Goal: Complete application form: Complete application form

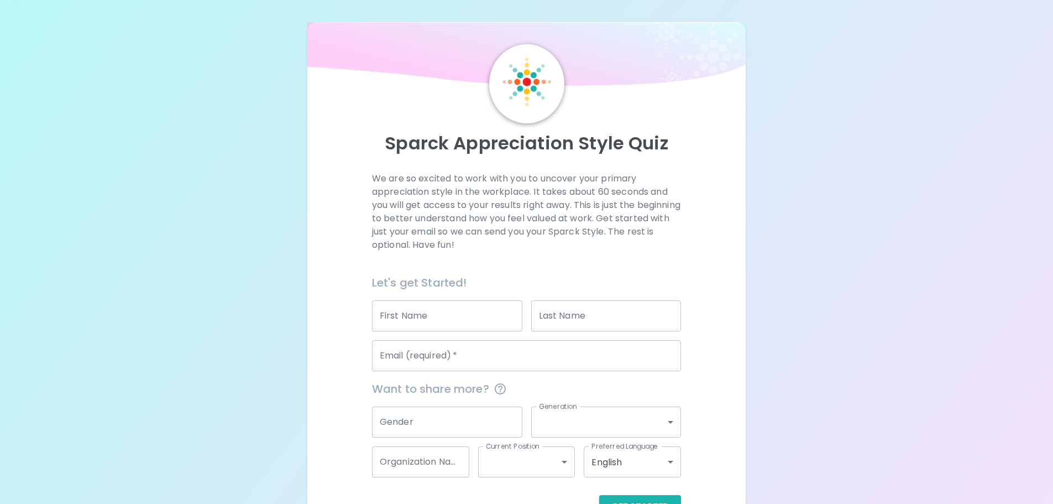
click at [436, 308] on input "First Name" at bounding box center [447, 315] width 150 height 31
type input "[PERSON_NAME]"
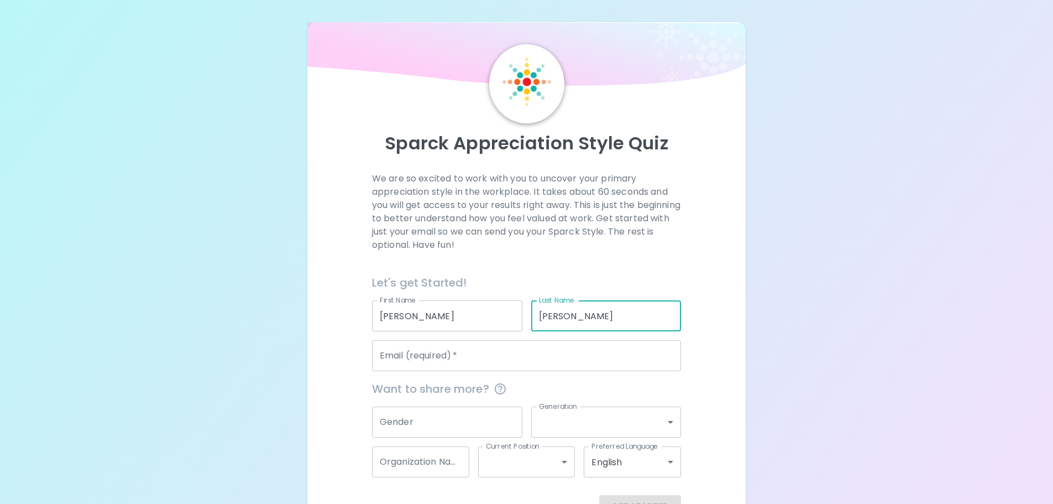
type input "[PERSON_NAME]"
click at [441, 320] on input "[PERSON_NAME]" at bounding box center [447, 315] width 150 height 31
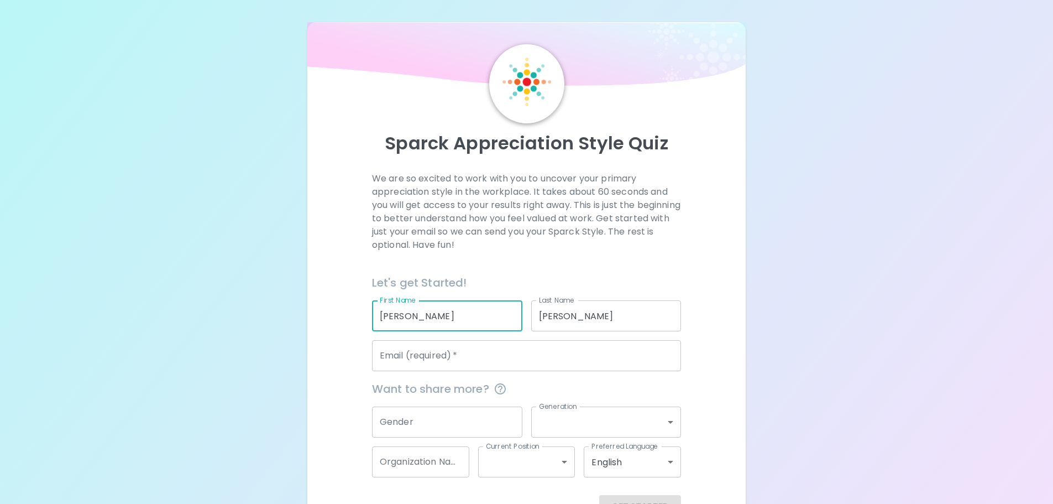
click at [441, 320] on input "[PERSON_NAME]" at bounding box center [447, 315] width 150 height 31
type input "Liv"
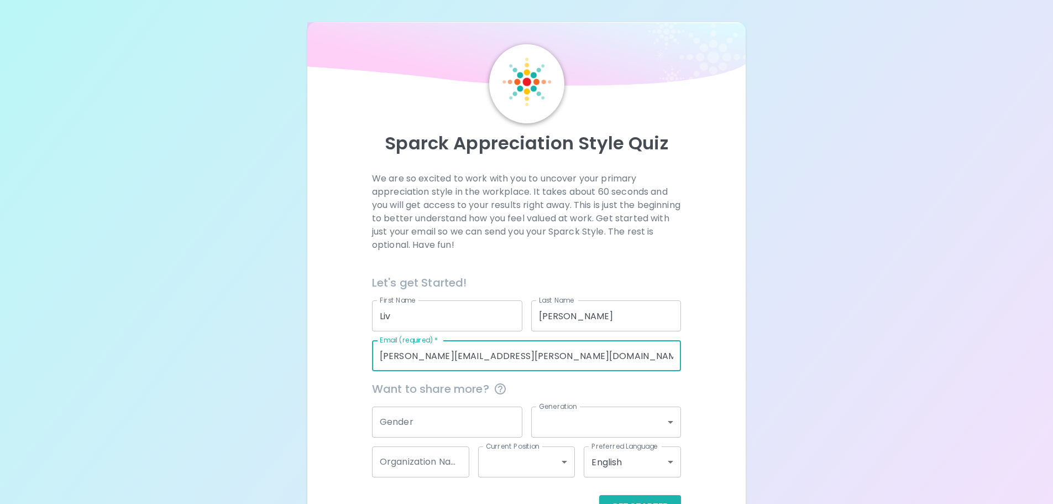
scroll to position [36, 0]
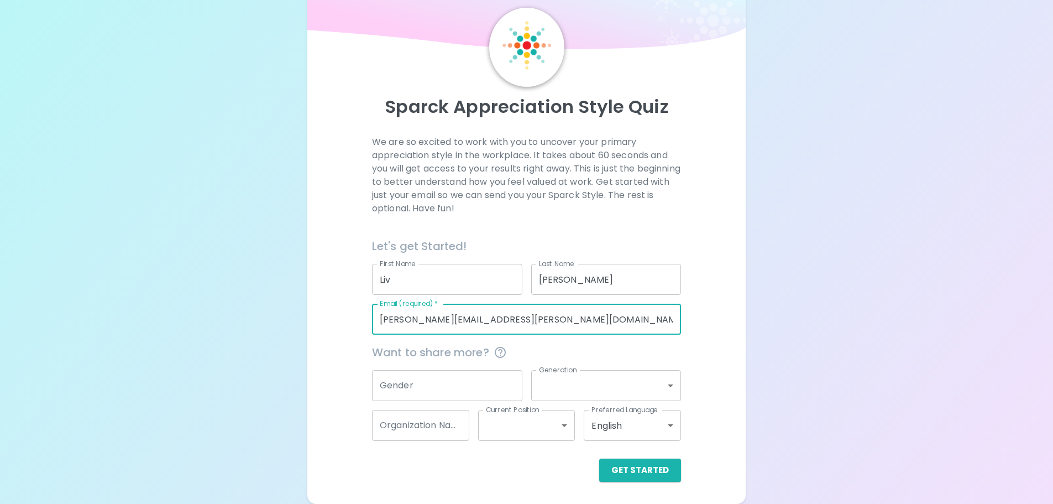
type input "[PERSON_NAME][EMAIL_ADDRESS][PERSON_NAME][DOMAIN_NAME]"
click at [452, 392] on input "Gender" at bounding box center [447, 385] width 150 height 31
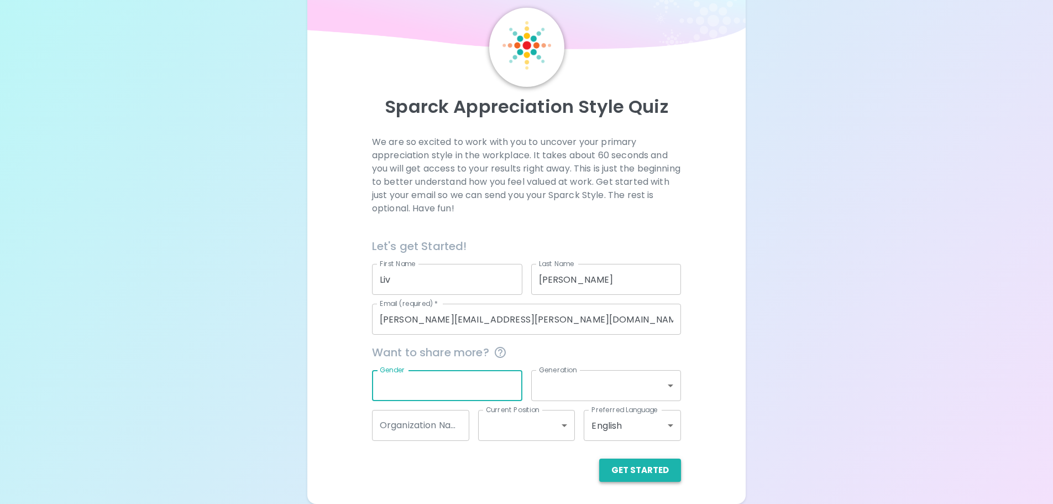
click at [648, 471] on button "Get Started" at bounding box center [640, 469] width 82 height 23
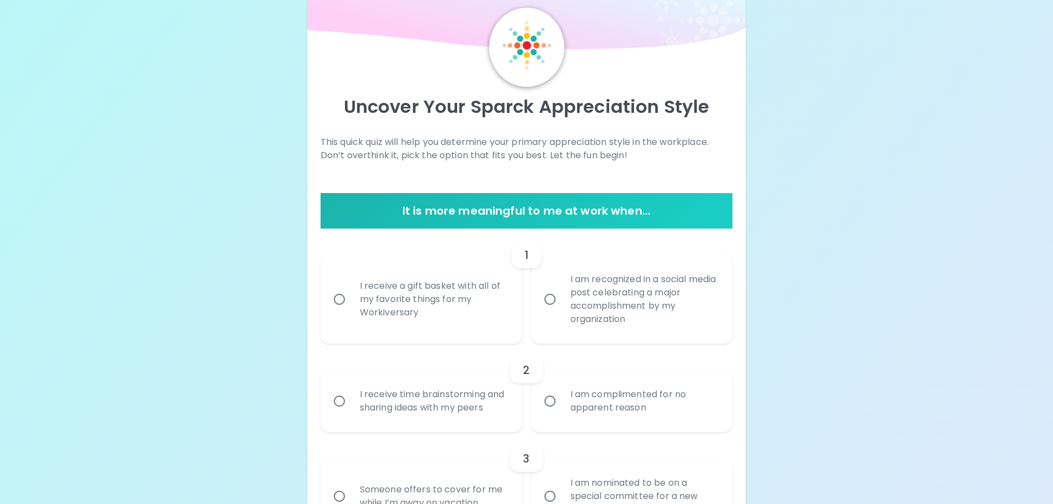
scroll to position [55, 0]
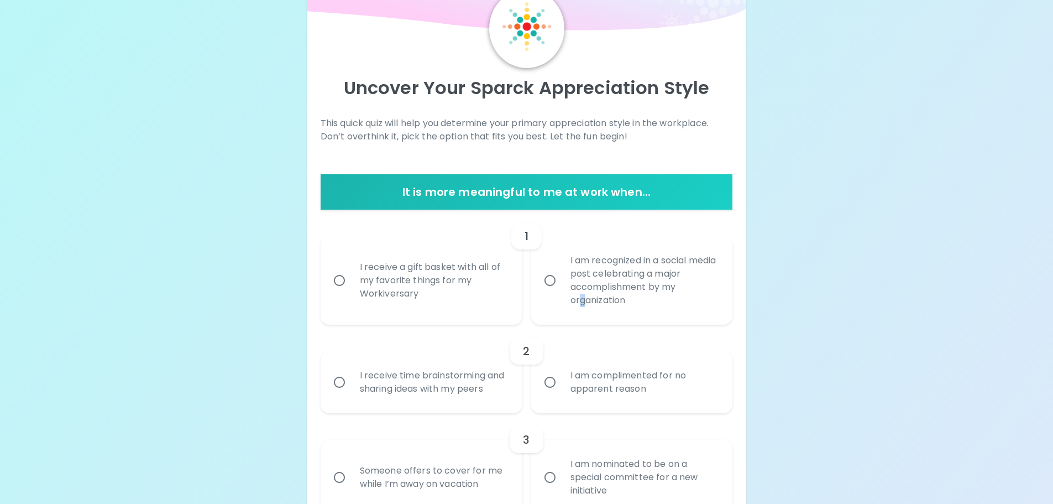
click at [583, 298] on div "I am recognized in a social media post celebrating a major accomplishment by my…" at bounding box center [644, 281] width 165 height 80
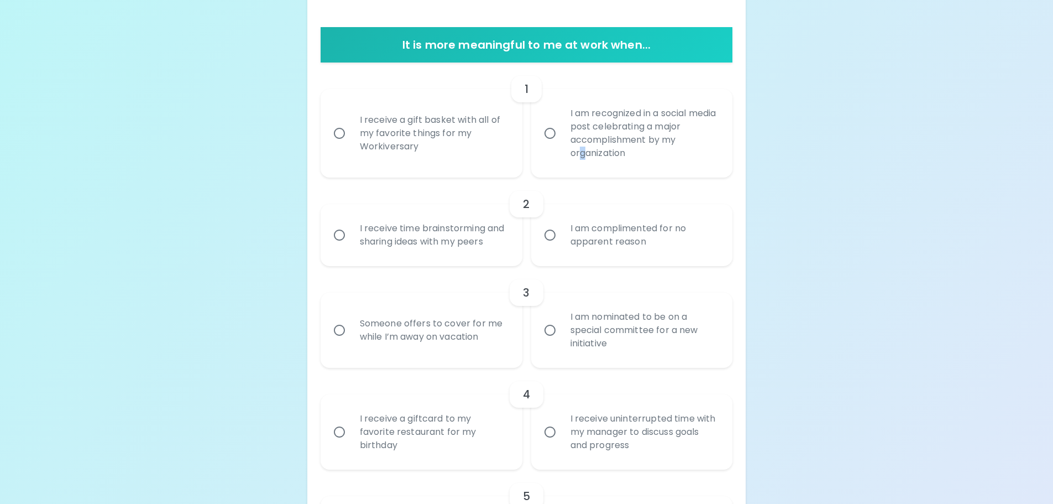
scroll to position [221, 0]
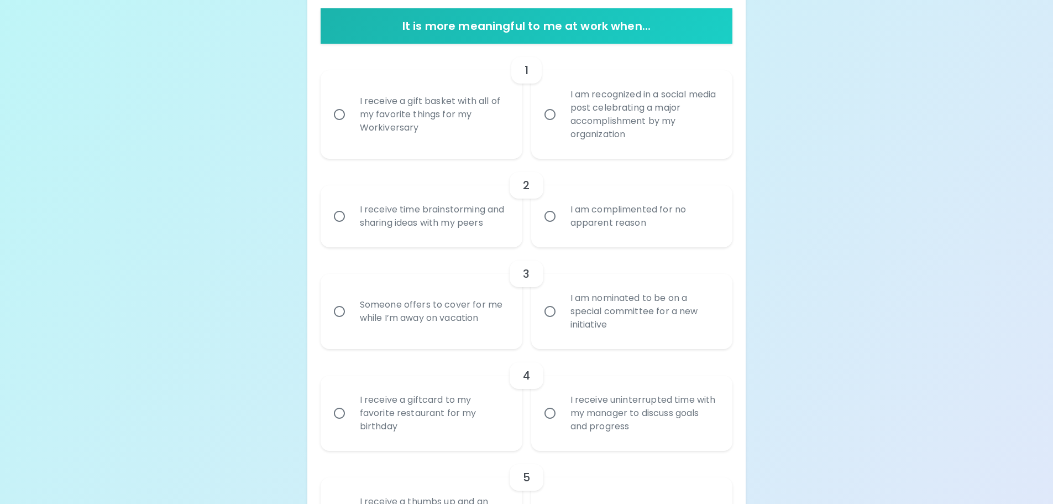
click at [463, 226] on div "I receive time brainstorming and sharing ideas with my peers" at bounding box center [433, 216] width 165 height 53
click at [351, 226] on input "I receive time brainstorming and sharing ideas with my peers" at bounding box center [339, 216] width 23 height 23
radio input "true"
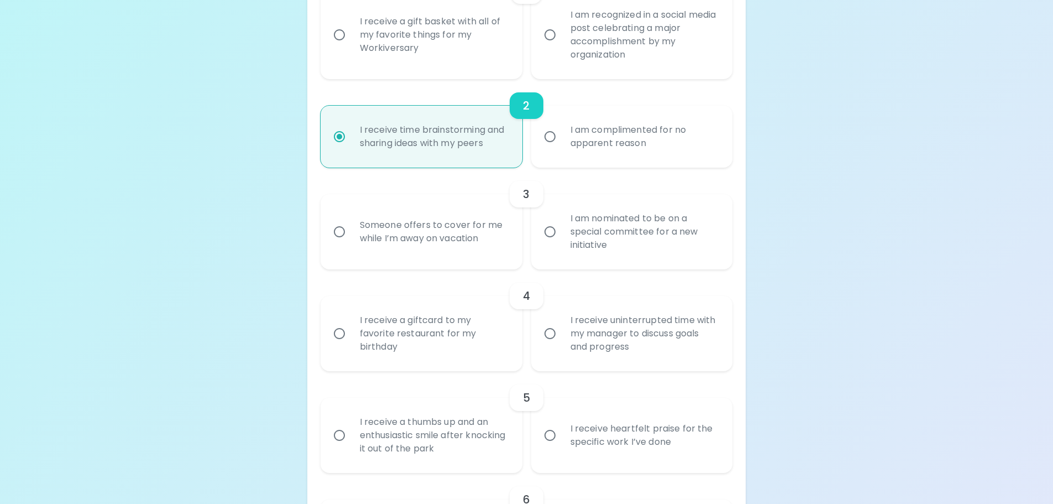
scroll to position [310, 0]
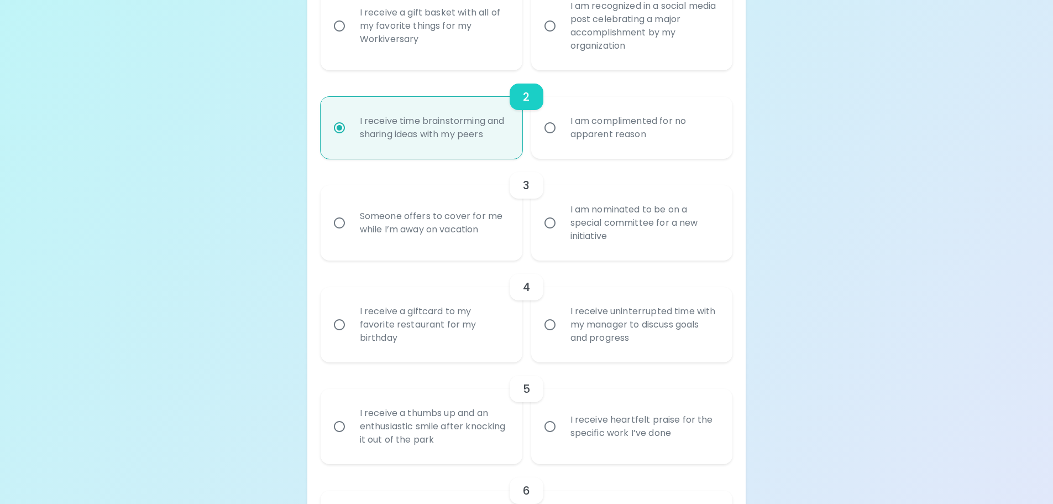
click at [634, 235] on div "I am nominated to be on a special committee for a new initiative" at bounding box center [644, 223] width 165 height 66
click at [562, 234] on input "I am nominated to be on a special committee for a new initiative" at bounding box center [550, 222] width 23 height 23
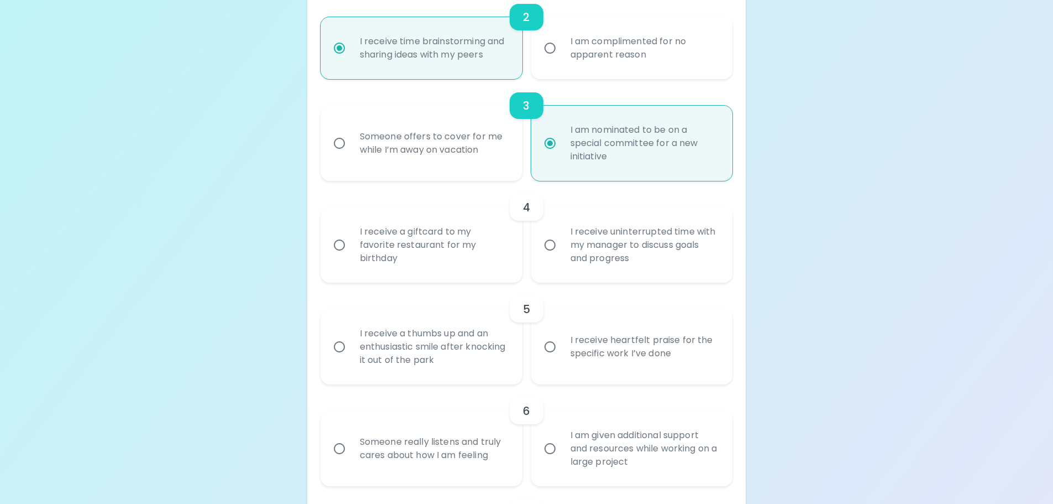
scroll to position [398, 0]
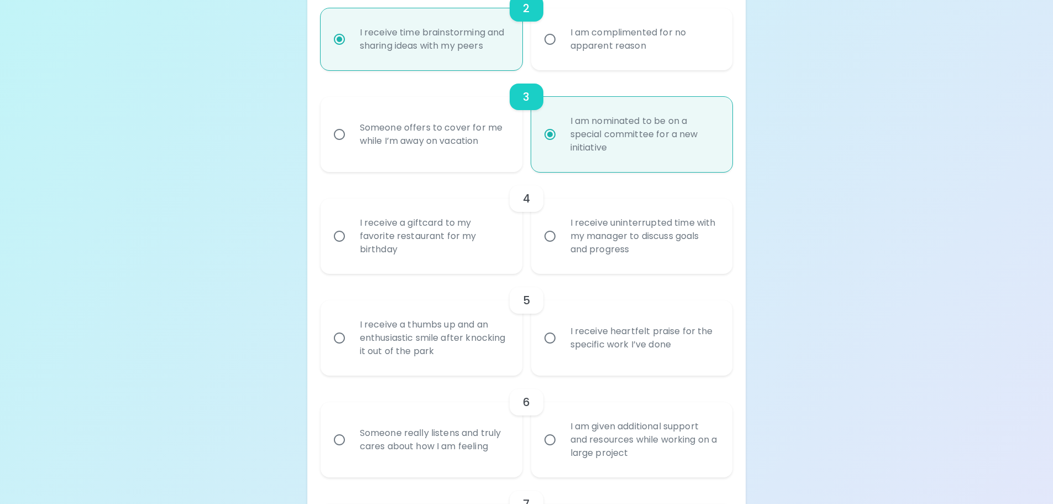
radio input "true"
click at [469, 255] on div "I receive a giftcard to my favorite restaurant for my birthday" at bounding box center [433, 236] width 165 height 66
click at [351, 248] on input "I receive a giftcard to my favorite restaurant for my birthday" at bounding box center [339, 235] width 23 height 23
radio input "false"
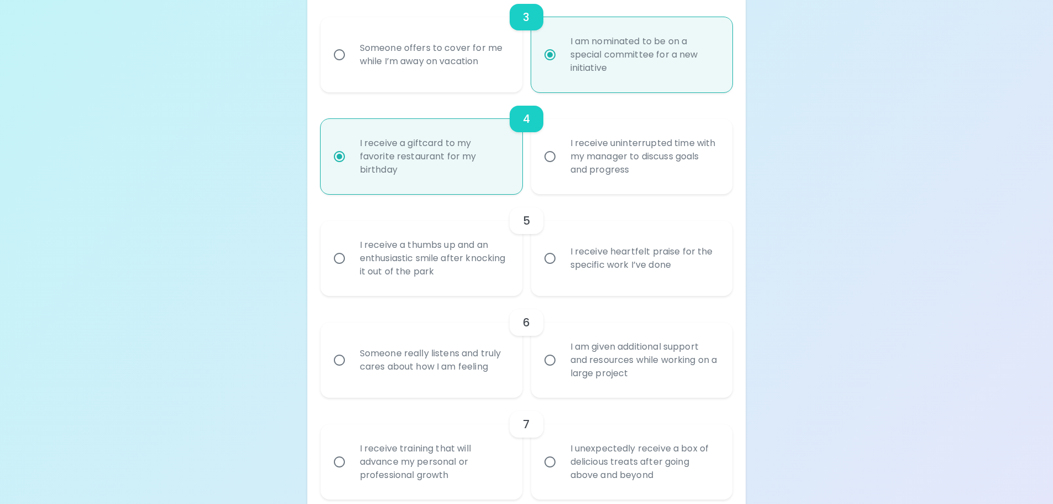
scroll to position [487, 0]
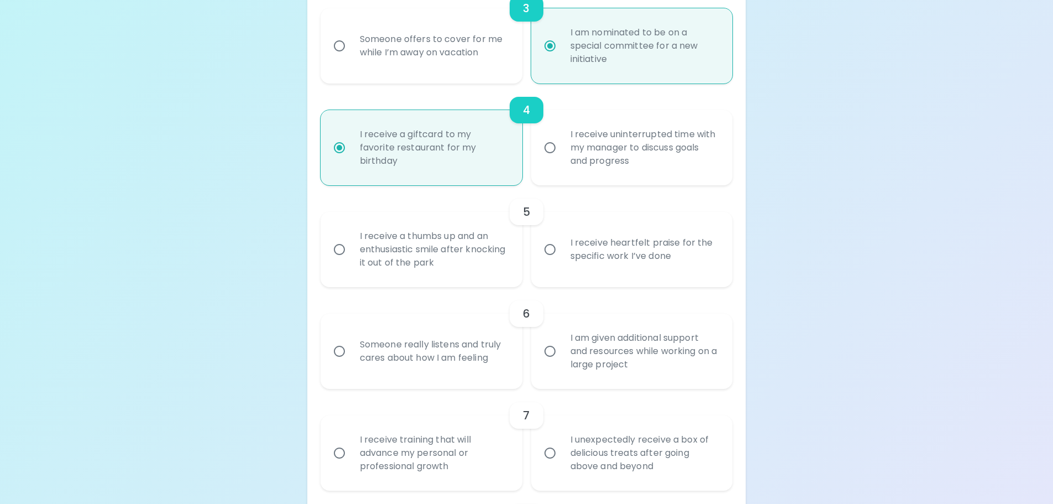
radio input "true"
click at [722, 256] on div "I receive heartfelt praise for the specific work I’ve done" at bounding box center [644, 249] width 165 height 53
click at [562, 256] on input "I receive heartfelt praise for the specific work I’ve done" at bounding box center [550, 249] width 23 height 23
radio input "false"
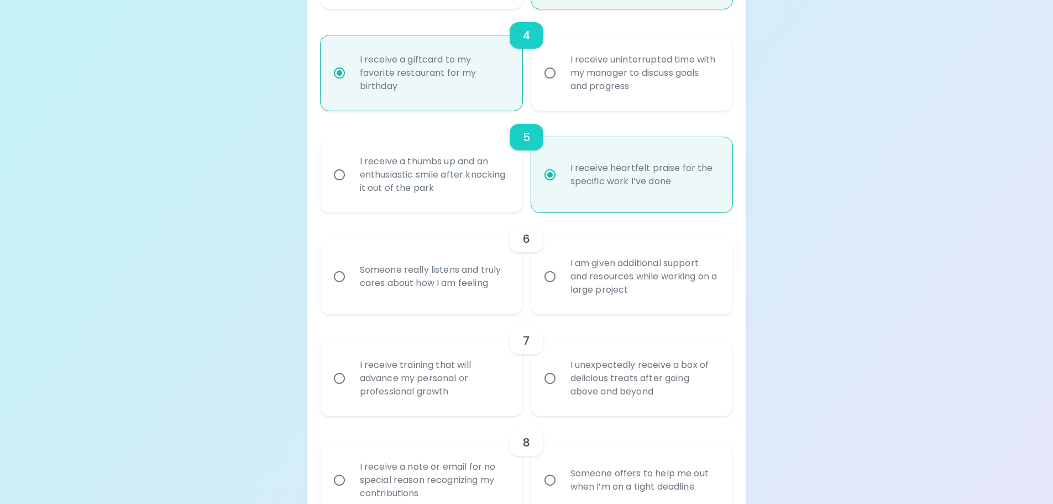
scroll to position [575, 0]
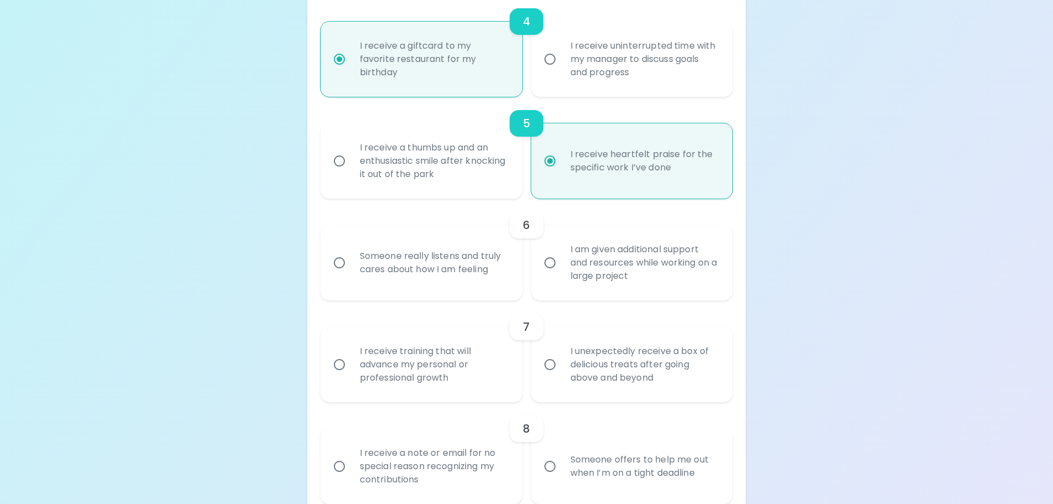
radio input "true"
click at [645, 278] on div "I am given additional support and resources while working on a large project" at bounding box center [644, 262] width 165 height 66
click at [562, 274] on input "I am given additional support and resources while working on a large project" at bounding box center [550, 262] width 23 height 23
radio input "false"
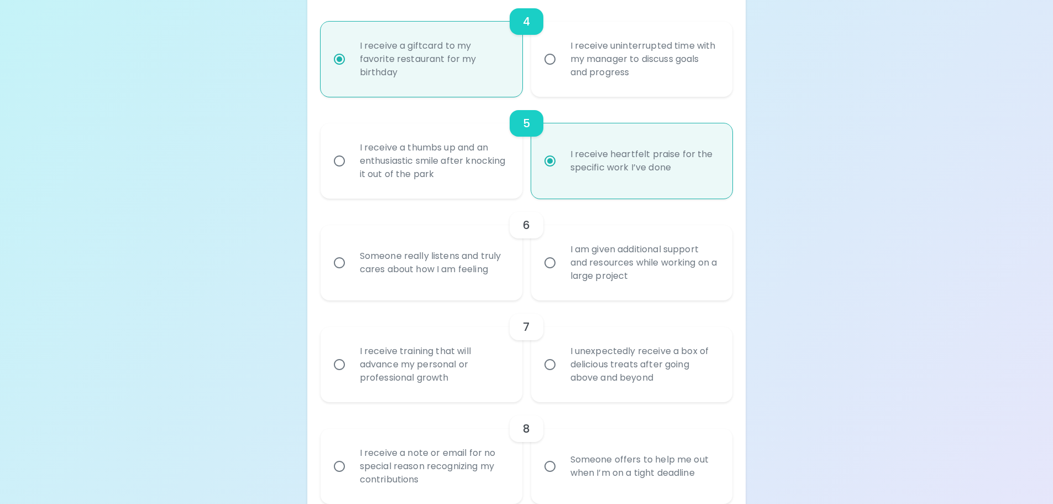
radio input "false"
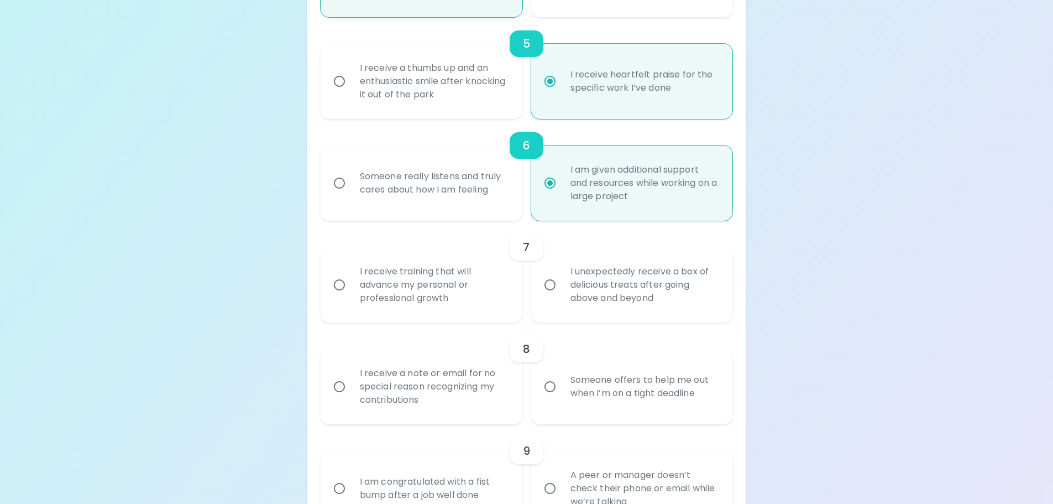
scroll to position [664, 0]
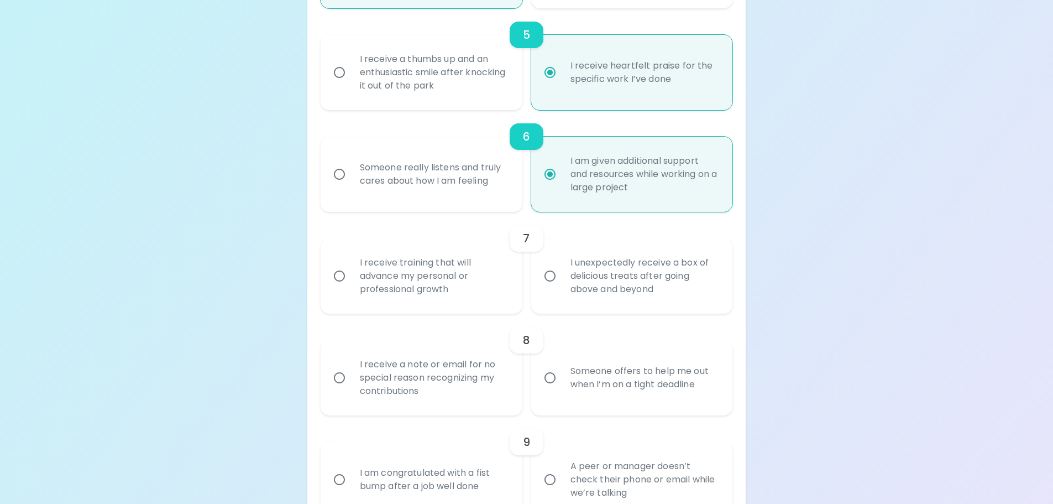
radio input "true"
click at [564, 295] on div "I unexpectedly receive a box of delicious treats after going above and beyond" at bounding box center [644, 276] width 165 height 66
click at [562, 288] on input "I unexpectedly receive a box of delicious treats after going above and beyond" at bounding box center [550, 275] width 23 height 23
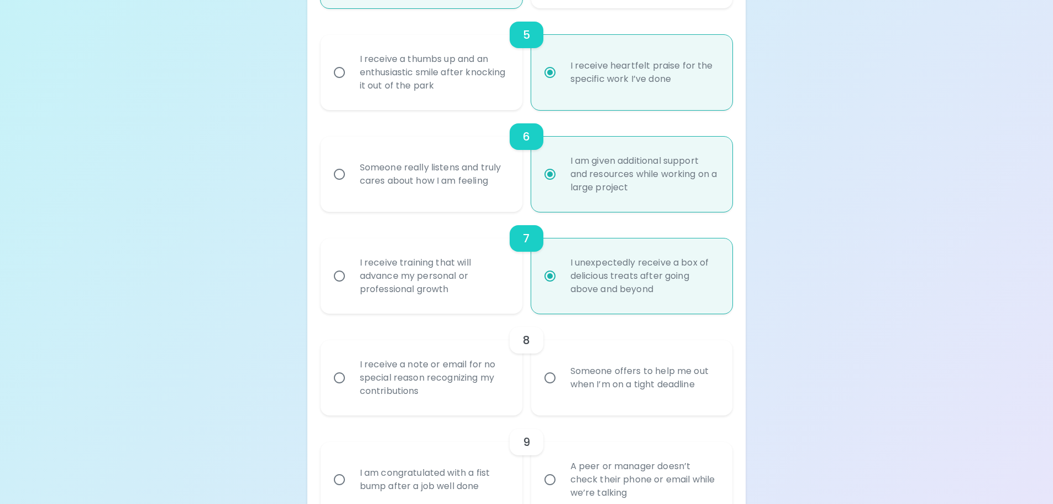
radio input "false"
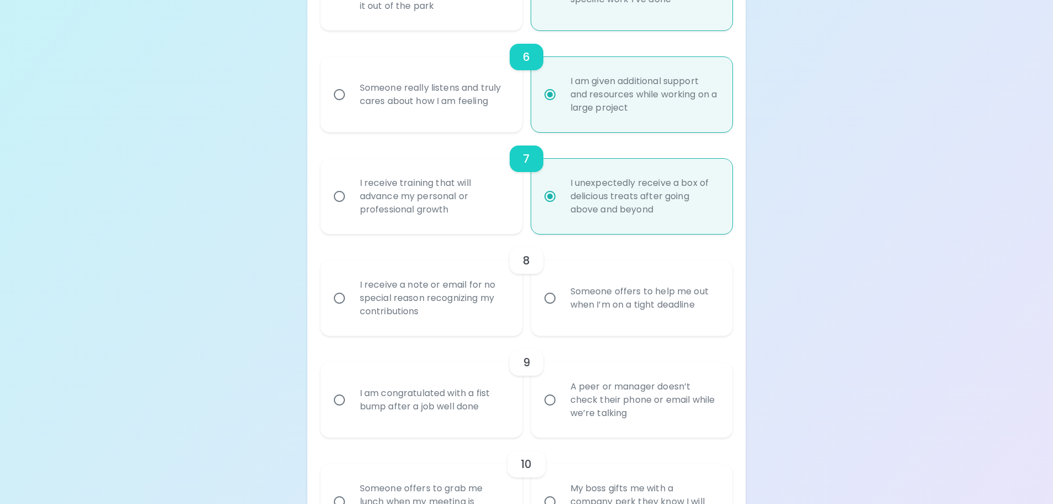
scroll to position [752, 0]
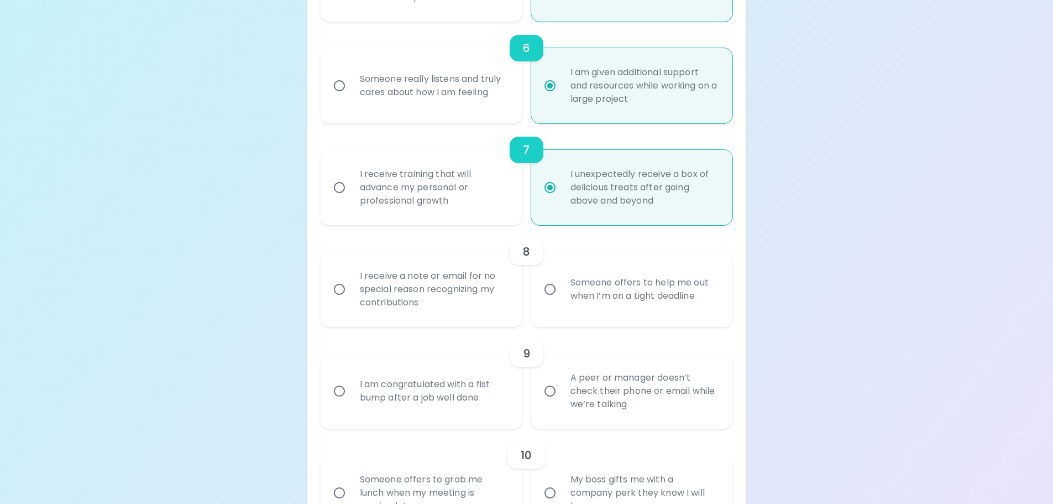
radio input "true"
click at [592, 305] on div "Someone offers to help me out when I’m on a tight deadline" at bounding box center [644, 289] width 165 height 53
click at [562, 301] on input "Someone offers to help me out when I’m on a tight deadline" at bounding box center [550, 289] width 23 height 23
radio input "false"
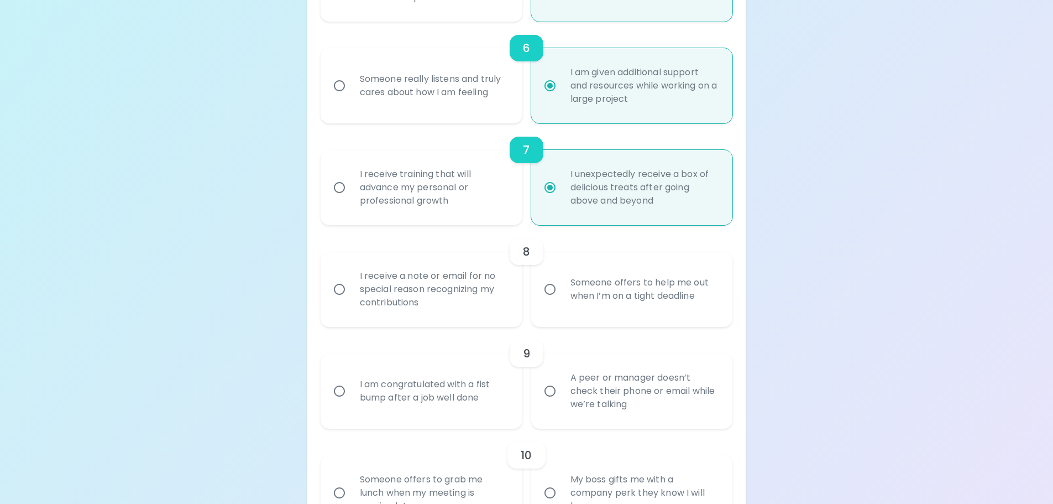
radio input "false"
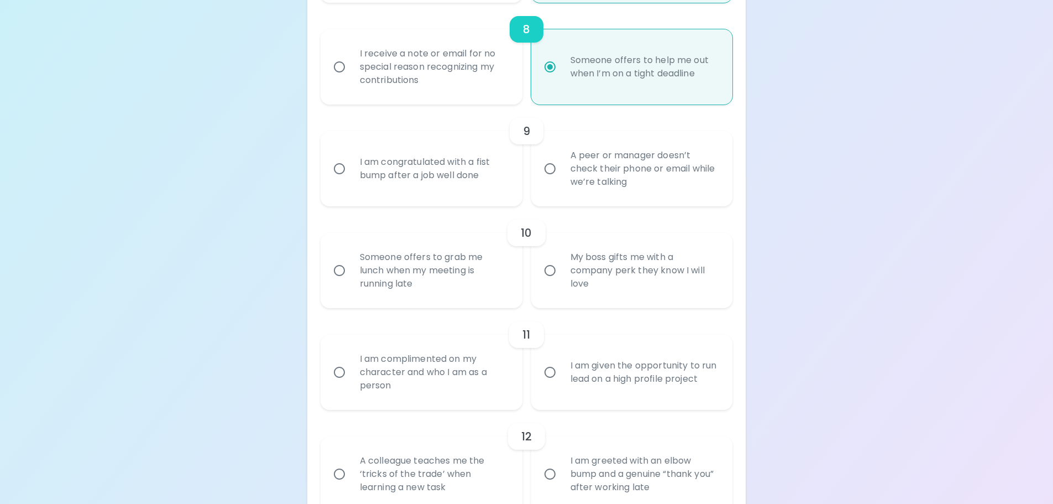
scroll to position [954, 0]
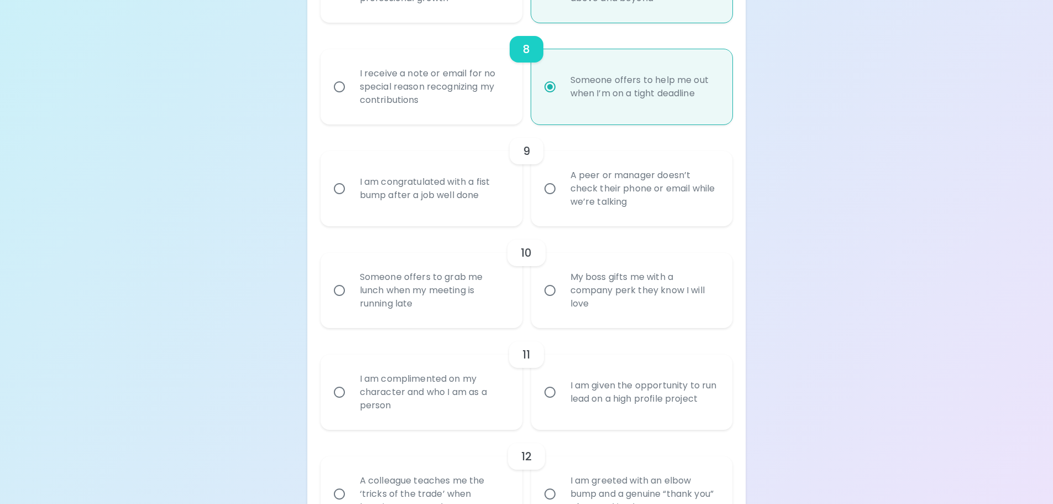
radio input "true"
click at [660, 192] on div "A peer or manager doesn’t check their phone or email while we’re talking" at bounding box center [644, 188] width 165 height 66
click at [640, 202] on div "A peer or manager doesn’t check their phone or email while we’re talking" at bounding box center [644, 188] width 165 height 66
click at [562, 200] on input "A peer or manager doesn’t check their phone or email while we’re talking" at bounding box center [550, 188] width 23 height 23
radio input "false"
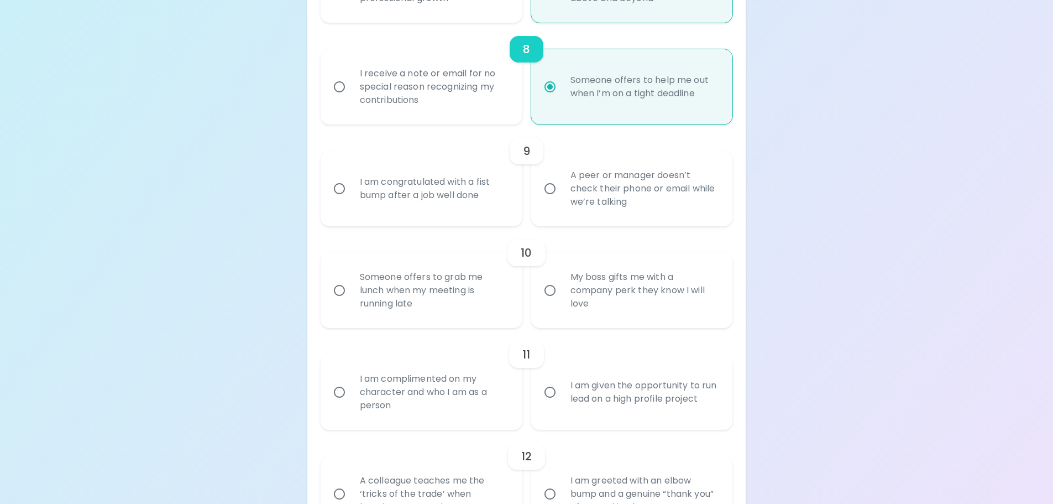
radio input "false"
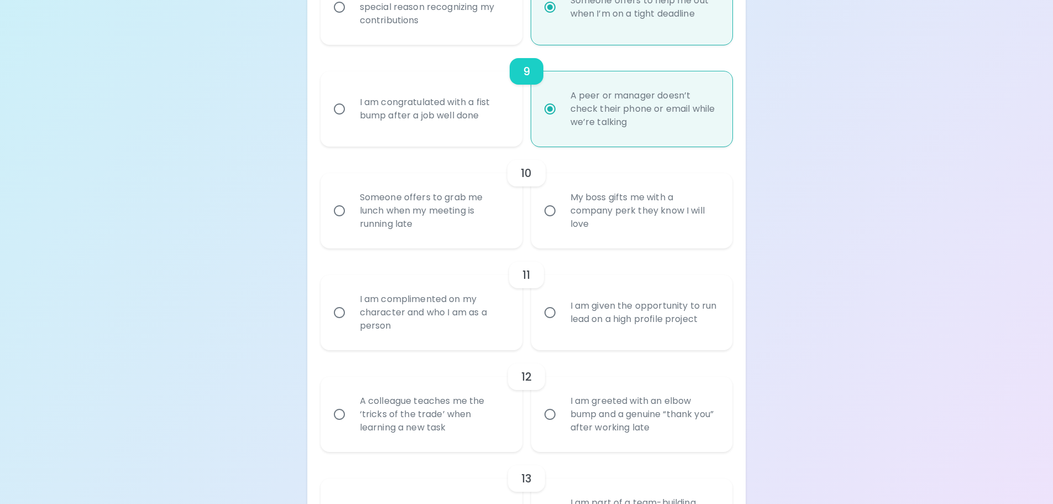
scroll to position [1043, 0]
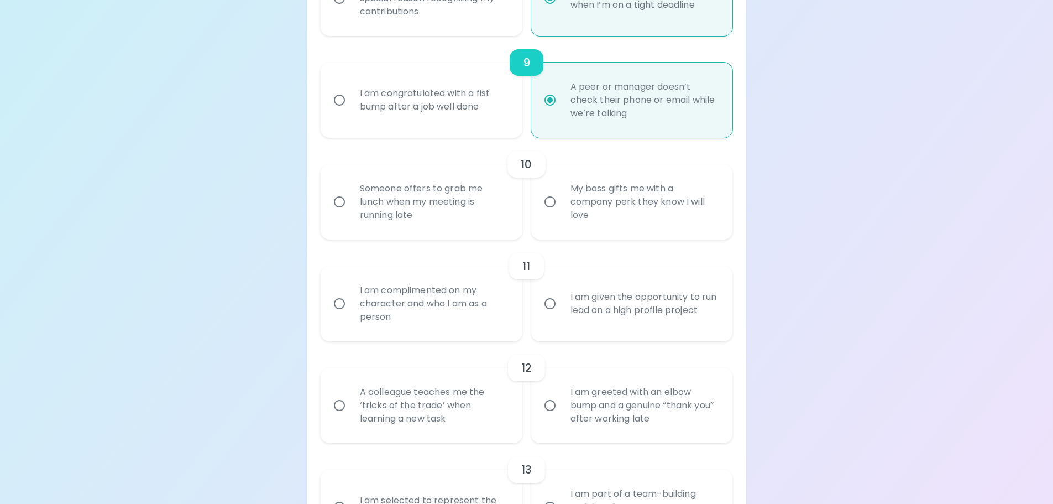
radio input "true"
click at [630, 218] on div "My boss gifts me with a company perk they know I will love" at bounding box center [644, 202] width 165 height 66
click at [562, 213] on input "My boss gifts me with a company perk they know I will love" at bounding box center [550, 201] width 23 height 23
radio input "false"
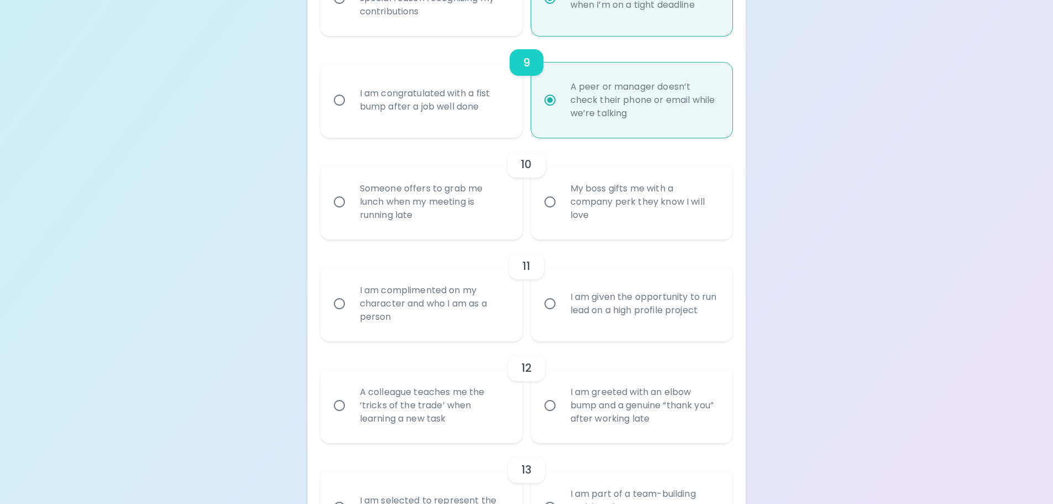
radio input "false"
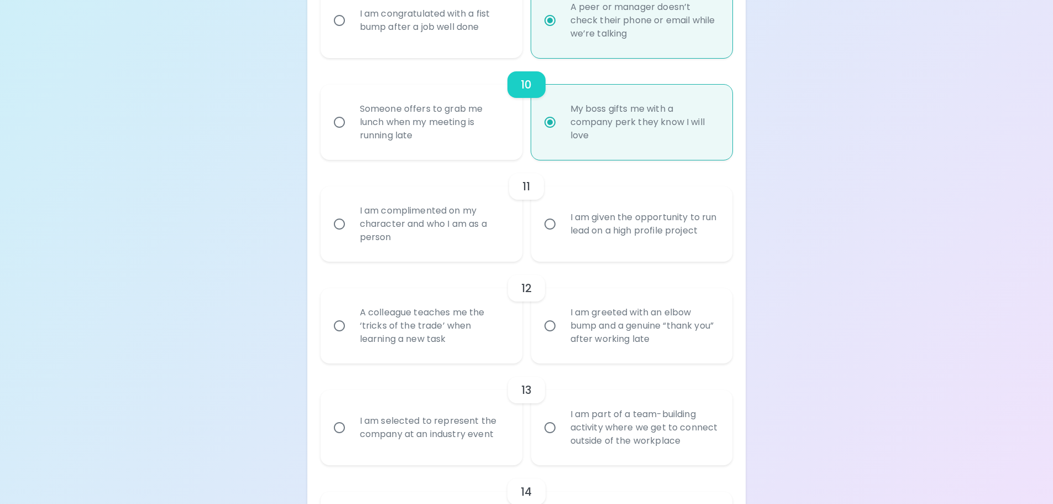
scroll to position [1131, 0]
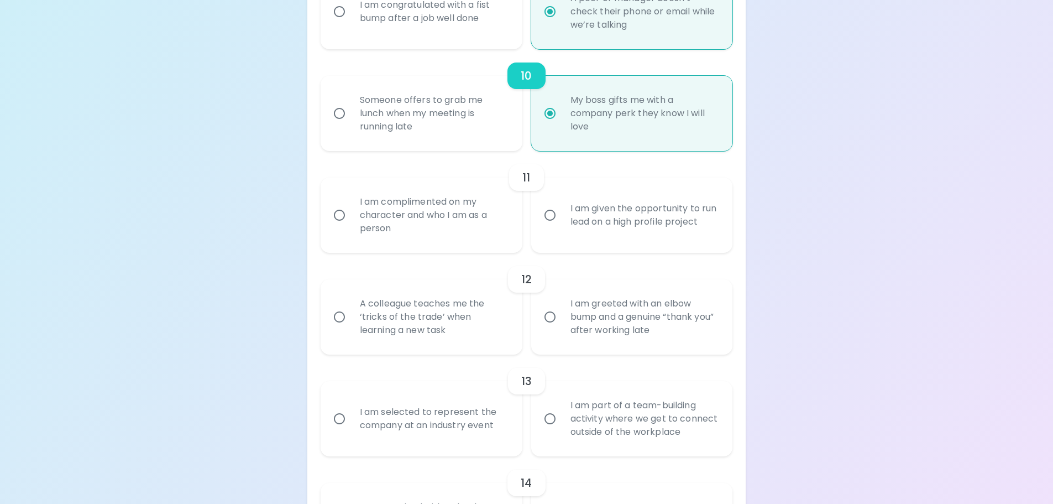
radio input "true"
click at [477, 235] on div "I am complimented on my character and who I am as a person" at bounding box center [433, 215] width 165 height 66
click at [351, 227] on input "I am complimented on my character and who I am as a person" at bounding box center [339, 214] width 23 height 23
radio input "false"
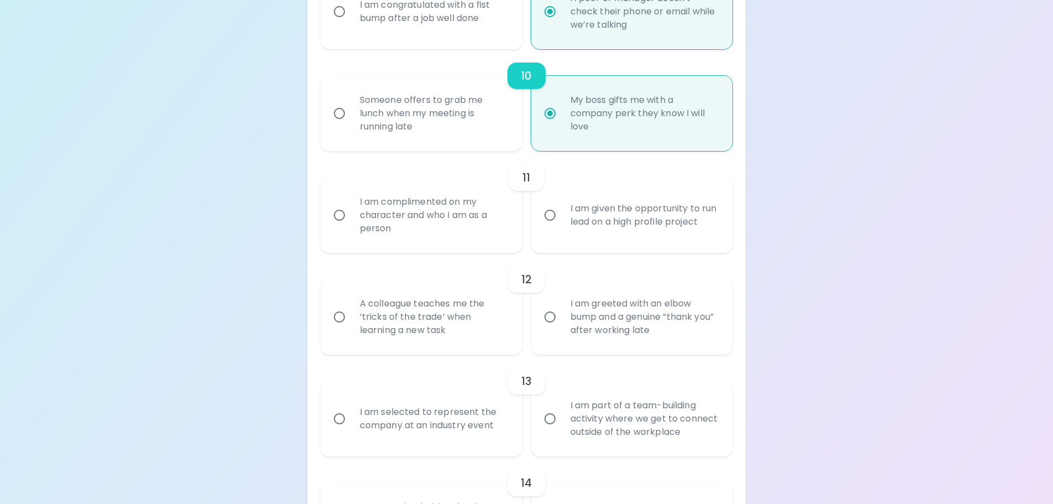
radio input "false"
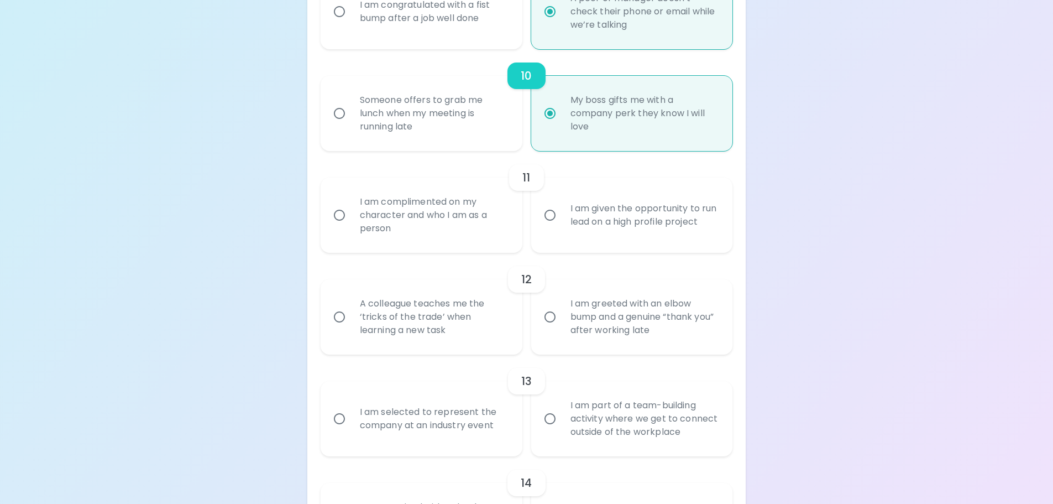
radio input "false"
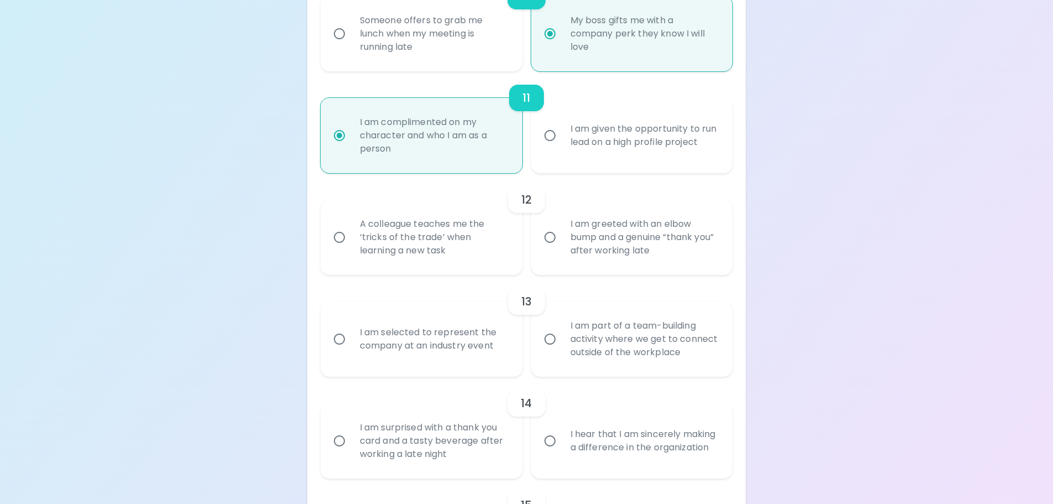
scroll to position [1220, 0]
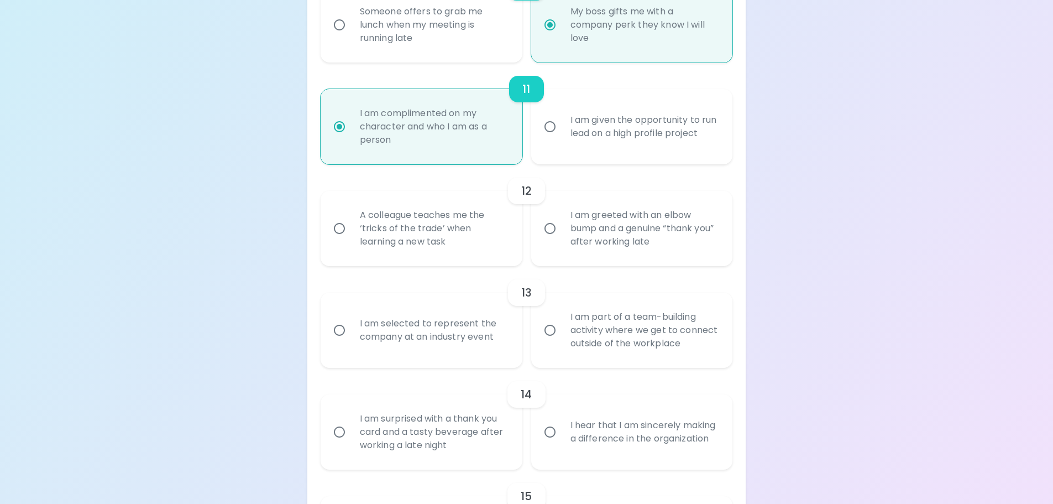
radio input "true"
click at [499, 229] on div "A colleague teaches me the ‘tricks of the trade’ when learning a new task" at bounding box center [433, 228] width 165 height 66
click at [351, 229] on input "A colleague teaches me the ‘tricks of the trade’ when learning a new task" at bounding box center [339, 228] width 23 height 23
radio input "false"
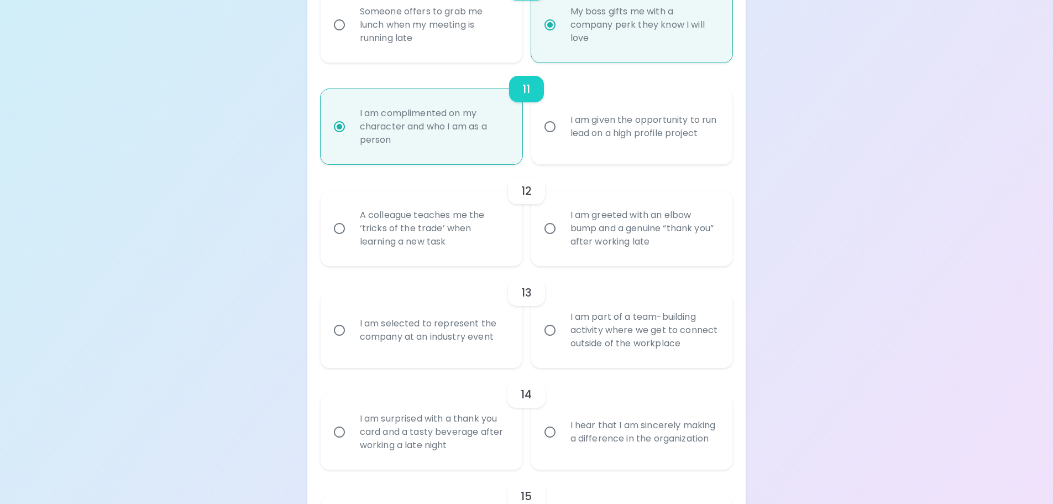
radio input "false"
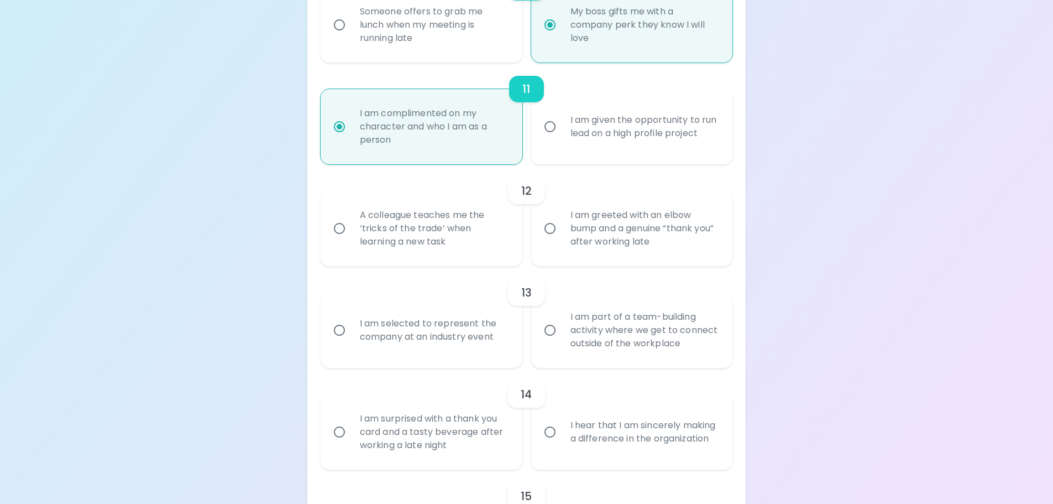
radio input "false"
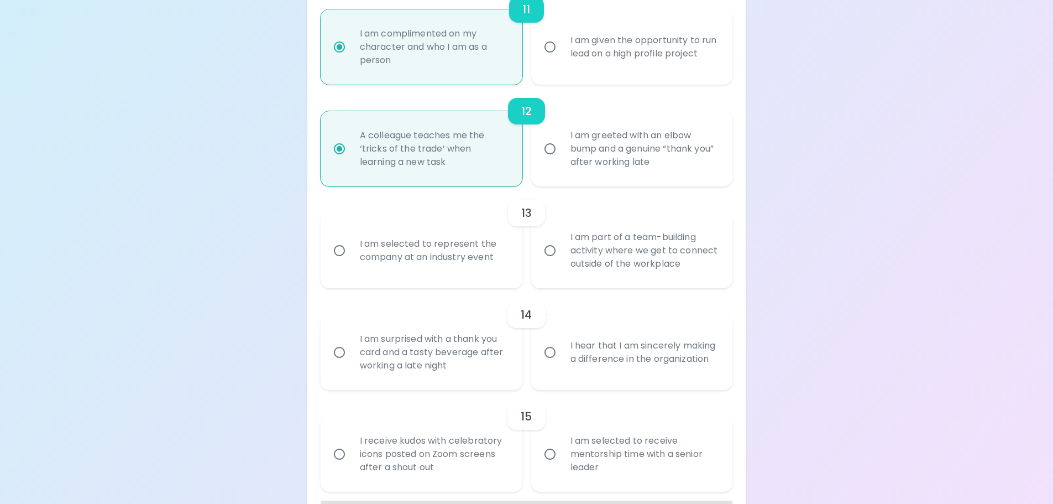
scroll to position [1308, 0]
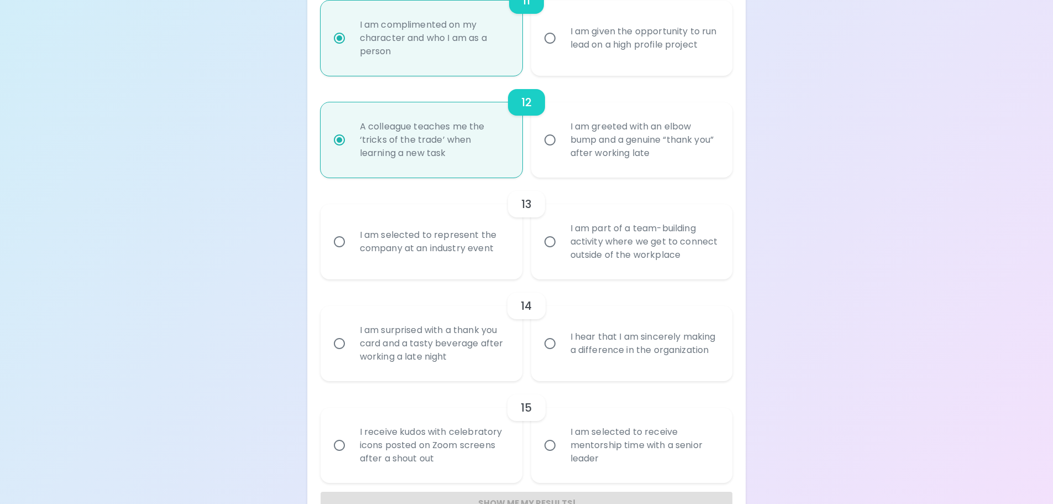
radio input "true"
click at [692, 254] on div "I am part of a team-building activity where we get to connect outside of the wo…" at bounding box center [644, 241] width 165 height 66
click at [562, 253] on input "I am part of a team-building activity where we get to connect outside of the wo…" at bounding box center [550, 241] width 23 height 23
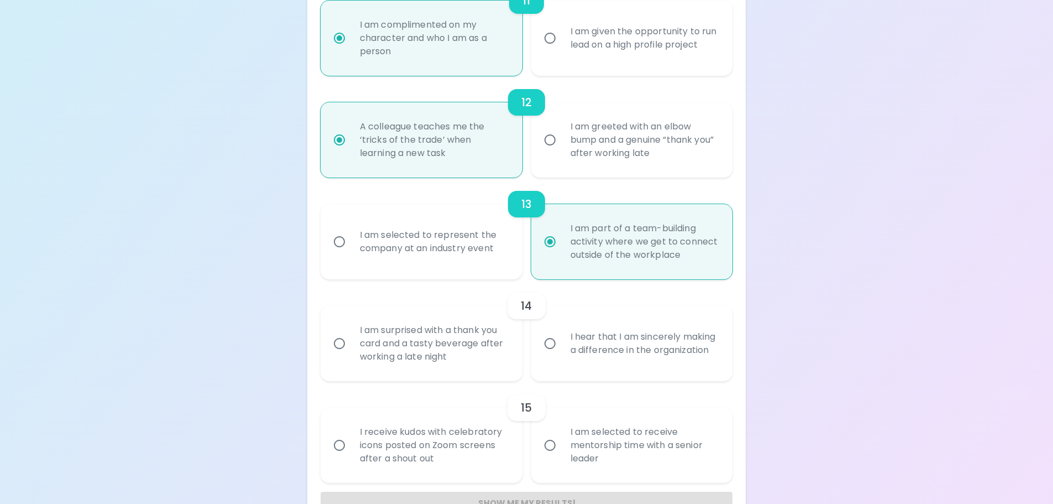
radio input "false"
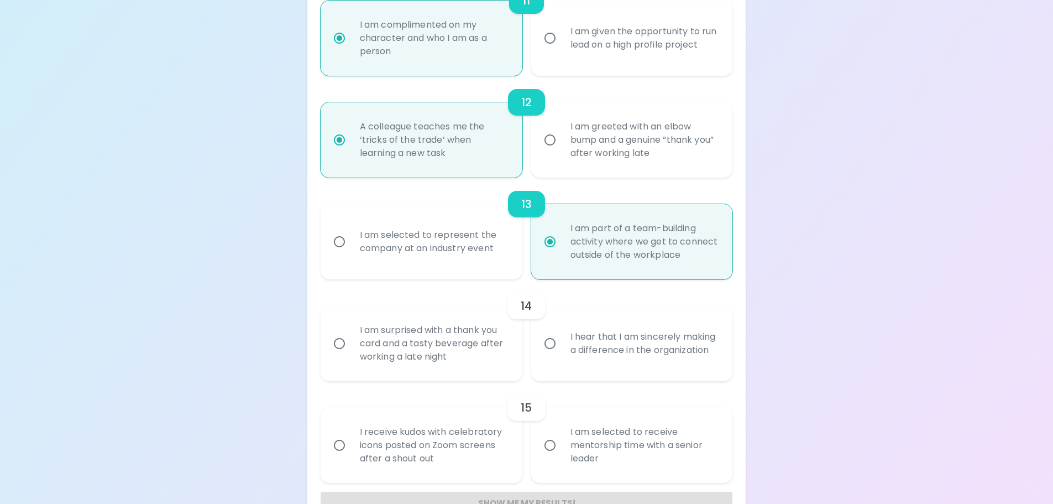
radio input "false"
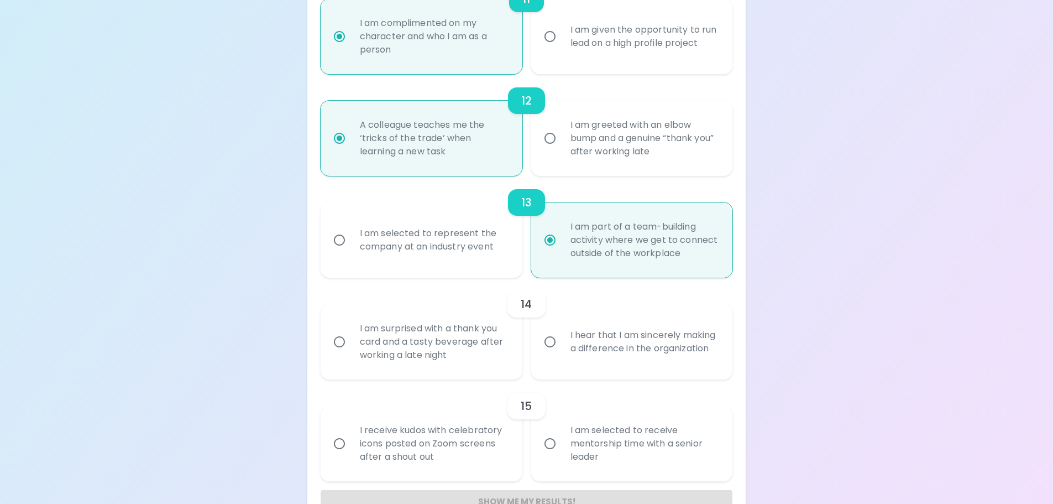
scroll to position [1341, 0]
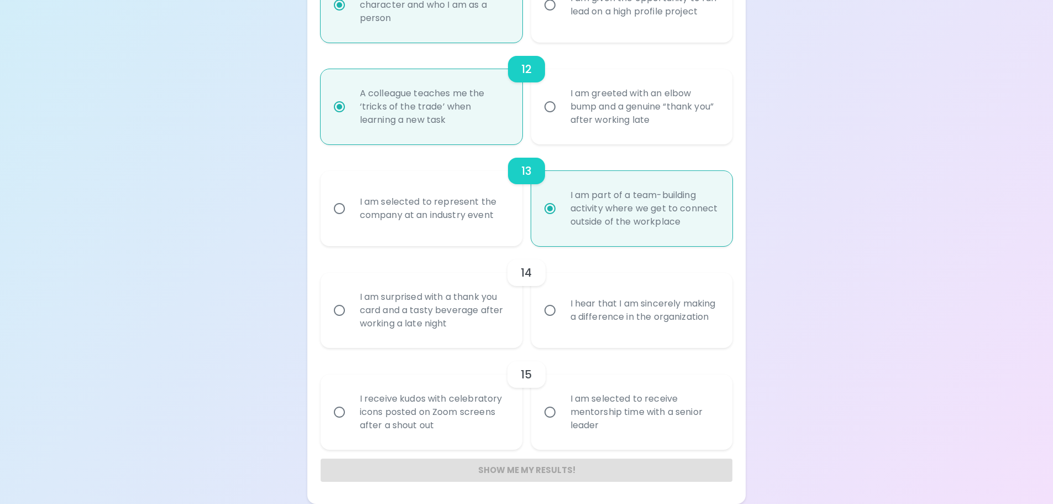
radio input "true"
click at [490, 316] on div "I am surprised with a thank you card and a tasty beverage after working a late …" at bounding box center [433, 310] width 165 height 66
click at [351, 316] on input "I am surprised with a thank you card and a tasty beverage after working a late …" at bounding box center [339, 310] width 23 height 23
radio input "false"
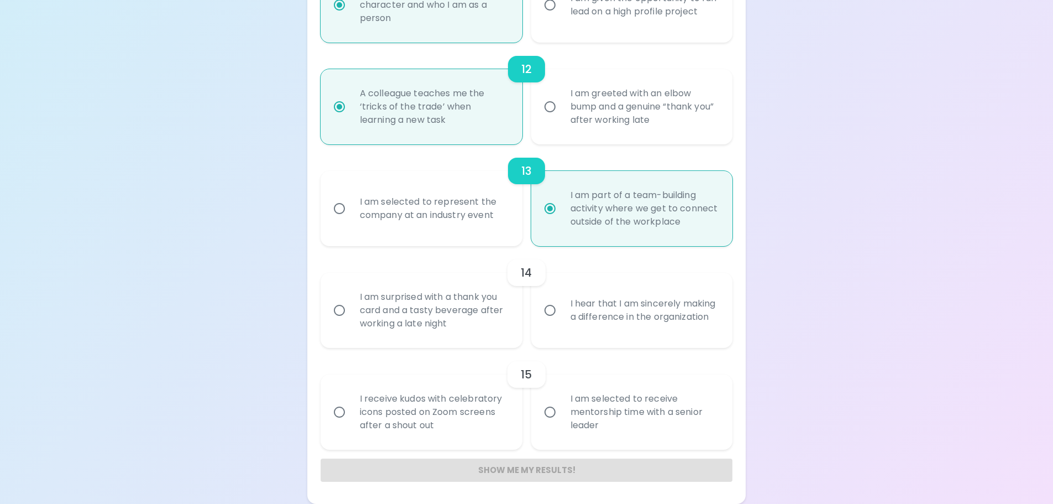
radio input "false"
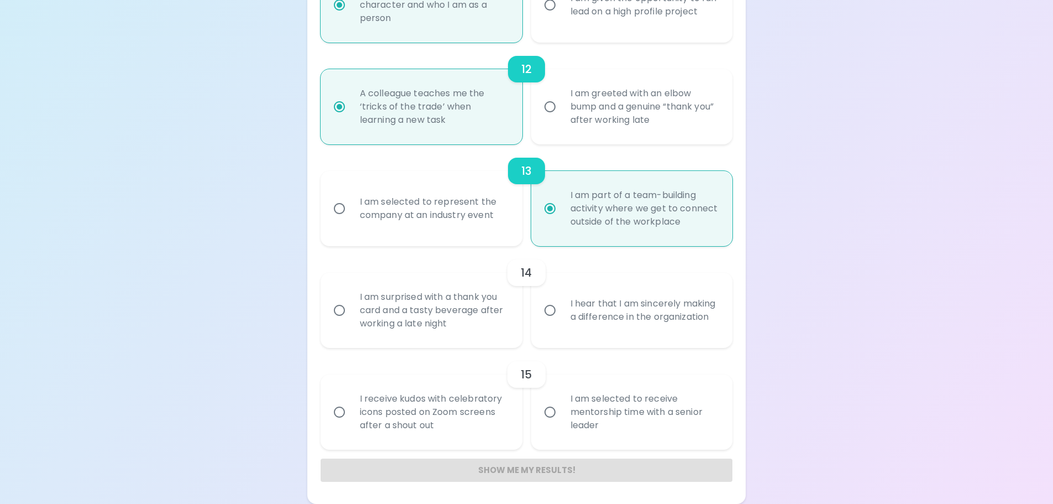
radio input "false"
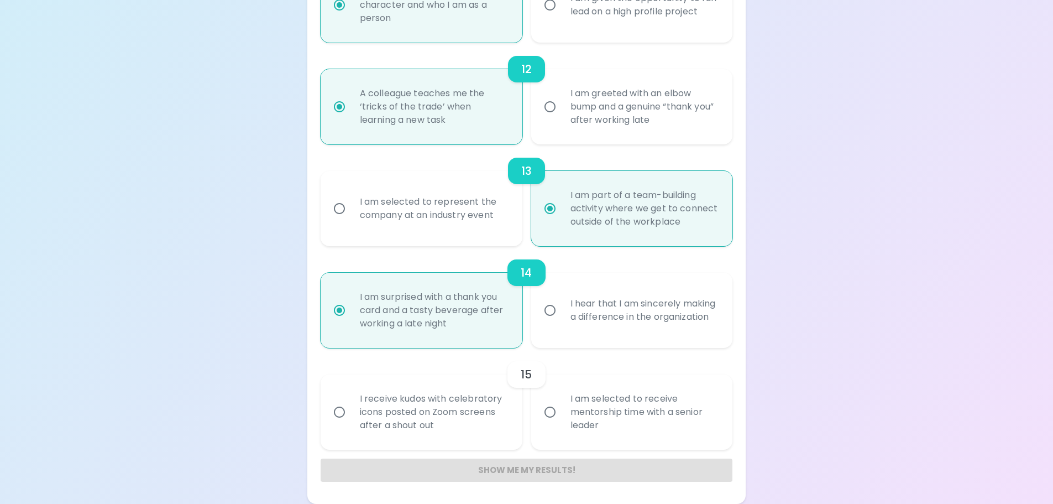
radio input "true"
click at [684, 420] on div "I am selected to receive mentorship time with a senior leader" at bounding box center [644, 412] width 165 height 66
click at [562, 420] on input "I am selected to receive mentorship time with a senior leader" at bounding box center [550, 411] width 23 height 23
radio input "false"
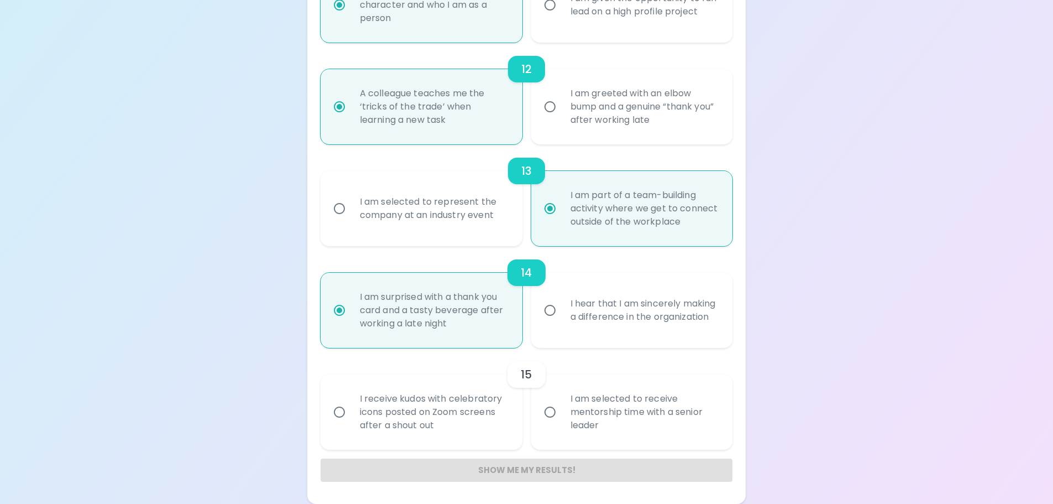
radio input "false"
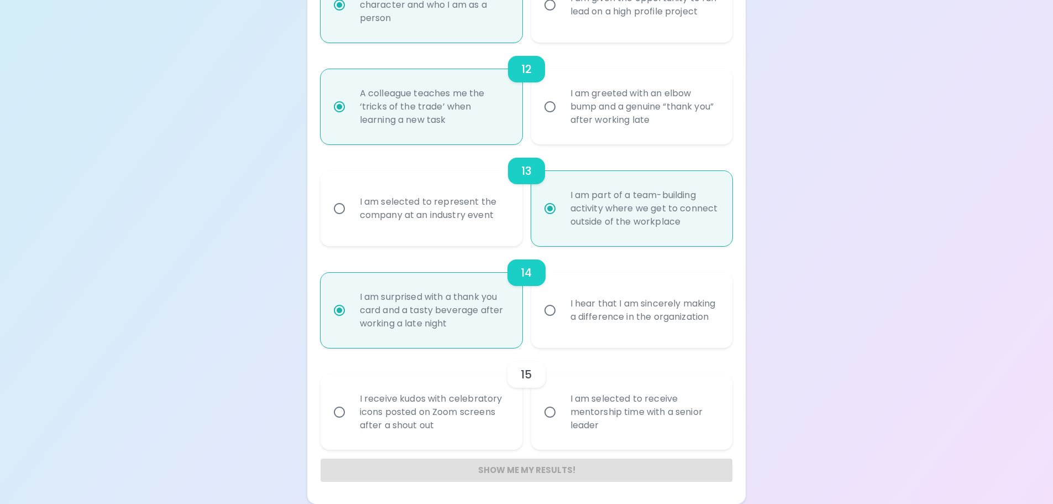
radio input "false"
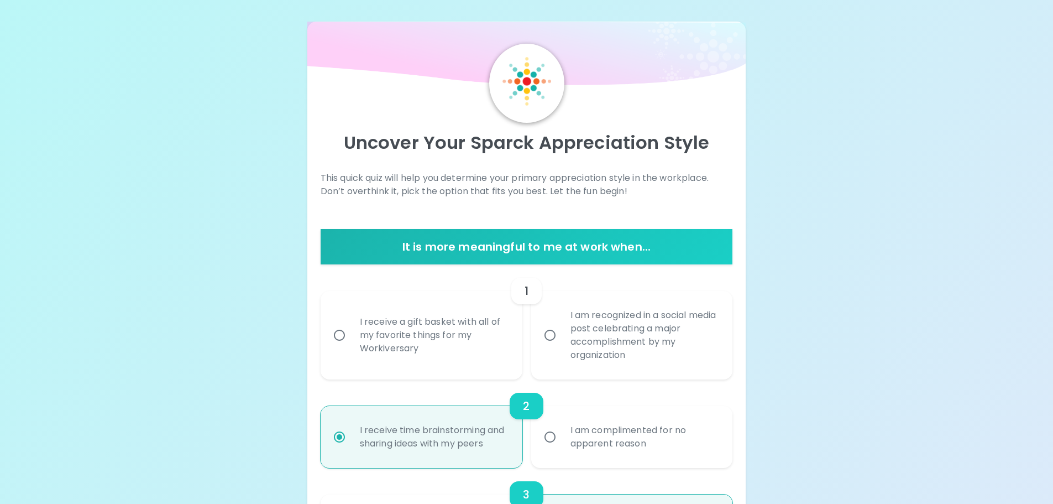
scroll to position [0, 0]
radio input "true"
click at [497, 345] on div "I receive a gift basket with all of my favorite things for my Workiversary" at bounding box center [433, 335] width 165 height 66
click at [351, 345] on input "I receive a gift basket with all of my favorite things for my Workiversary" at bounding box center [339, 335] width 23 height 23
radio input "false"
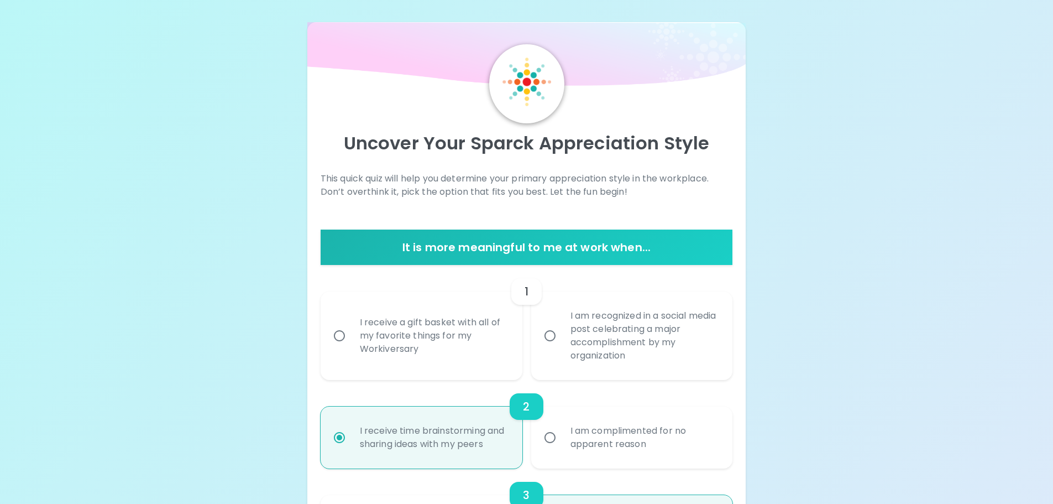
radio input "false"
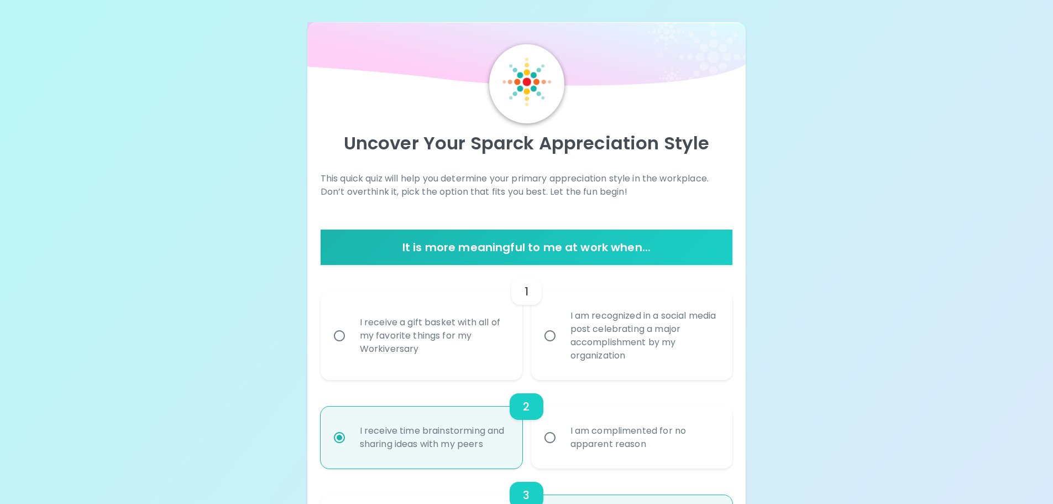
radio input "false"
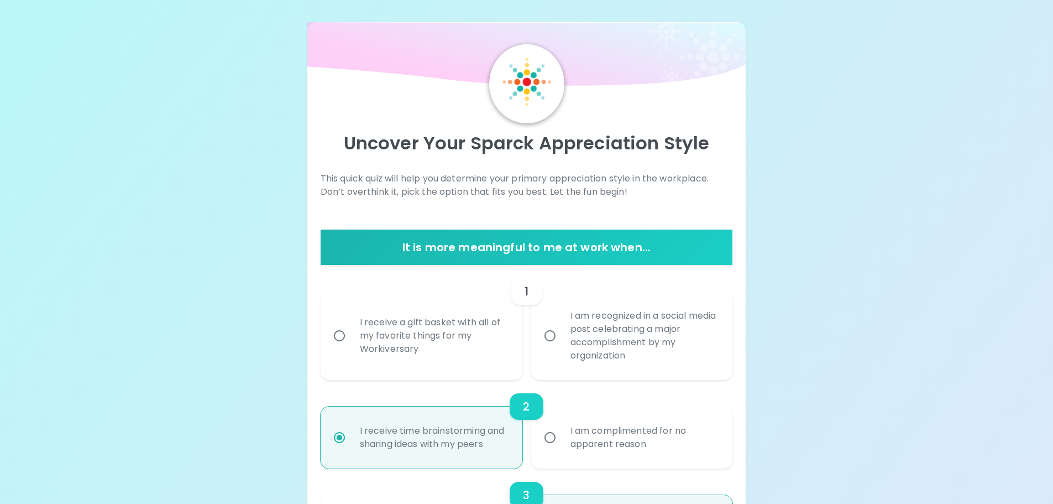
radio input "false"
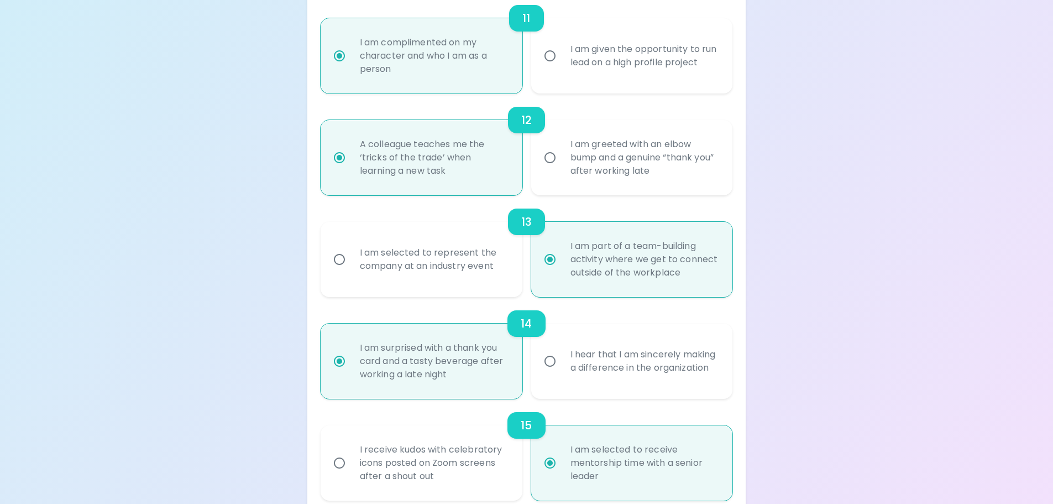
scroll to position [1341, 0]
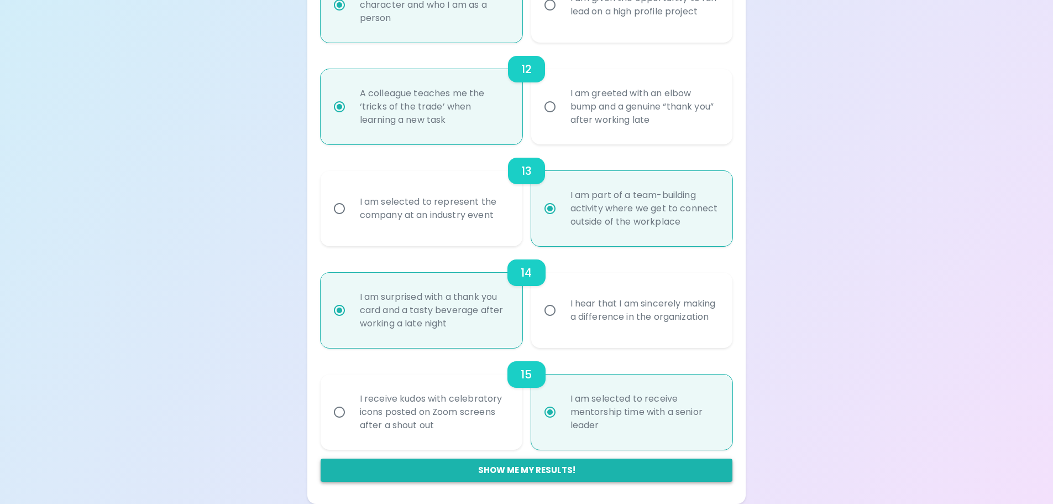
radio input "true"
click at [531, 472] on button "Show me my results!" at bounding box center [527, 469] width 413 height 23
radio input "false"
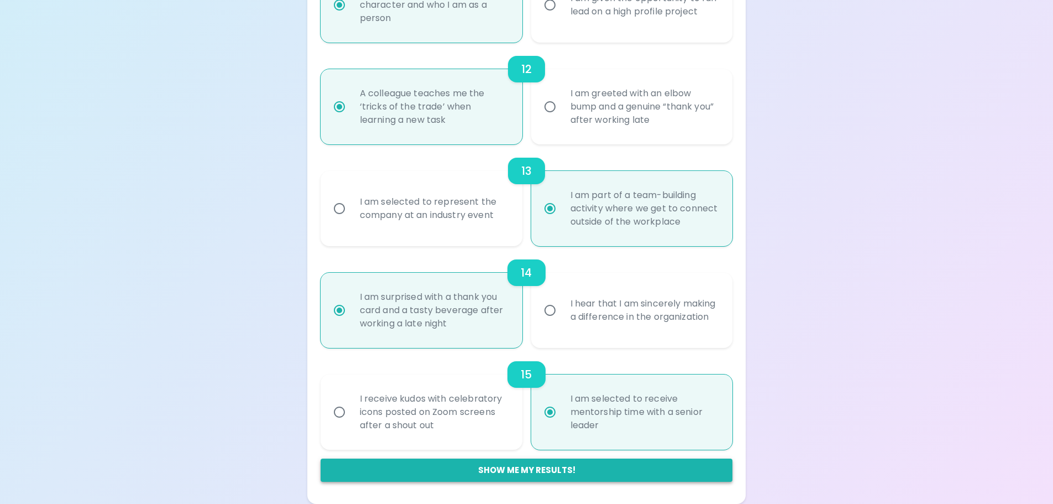
radio input "false"
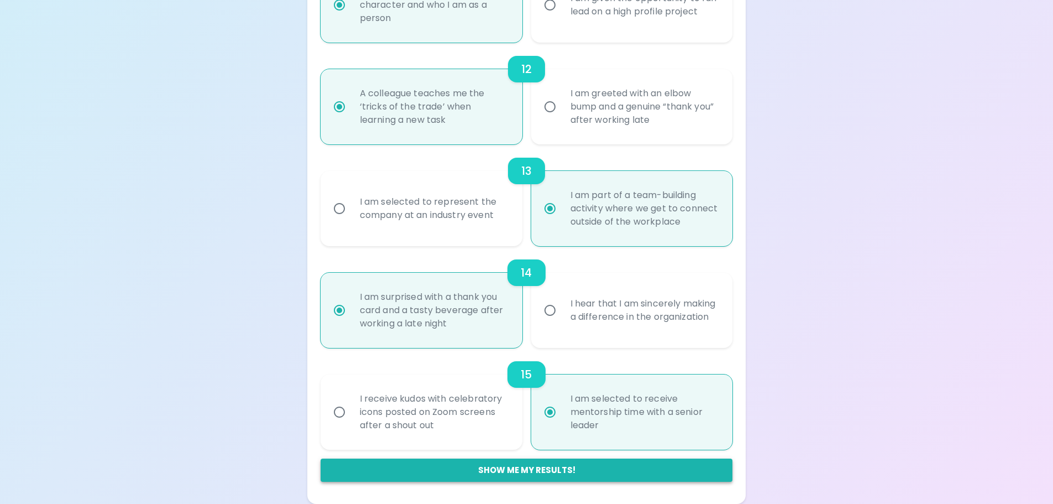
radio input "false"
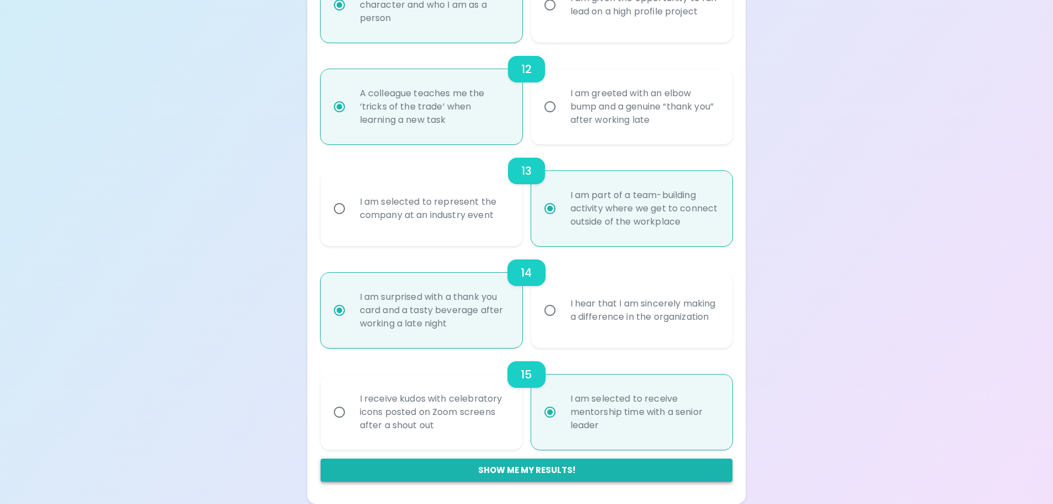
radio input "true"
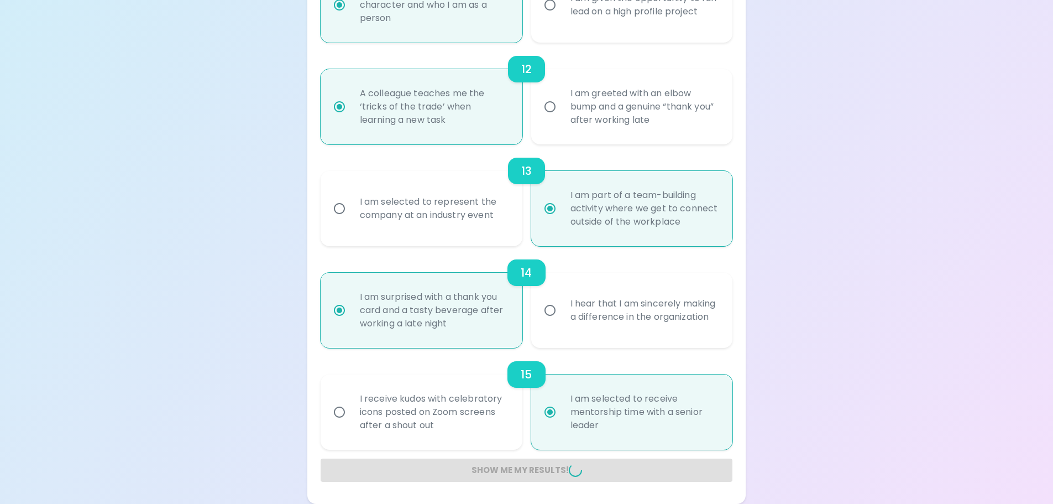
radio input "false"
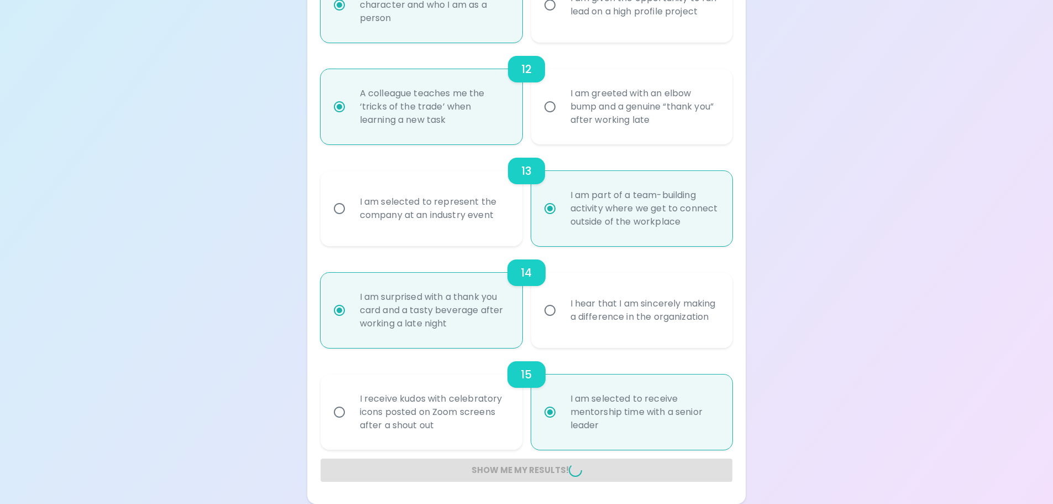
radio input "false"
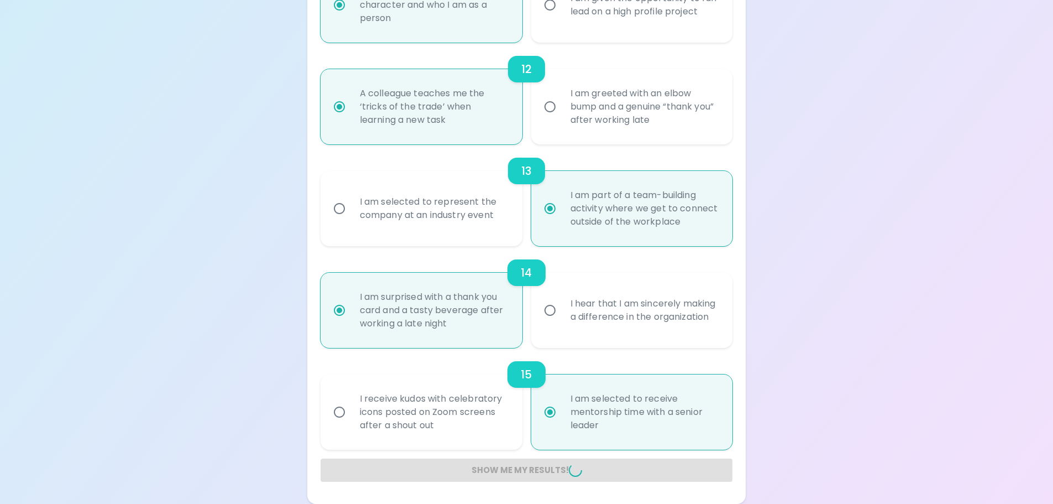
radio input "false"
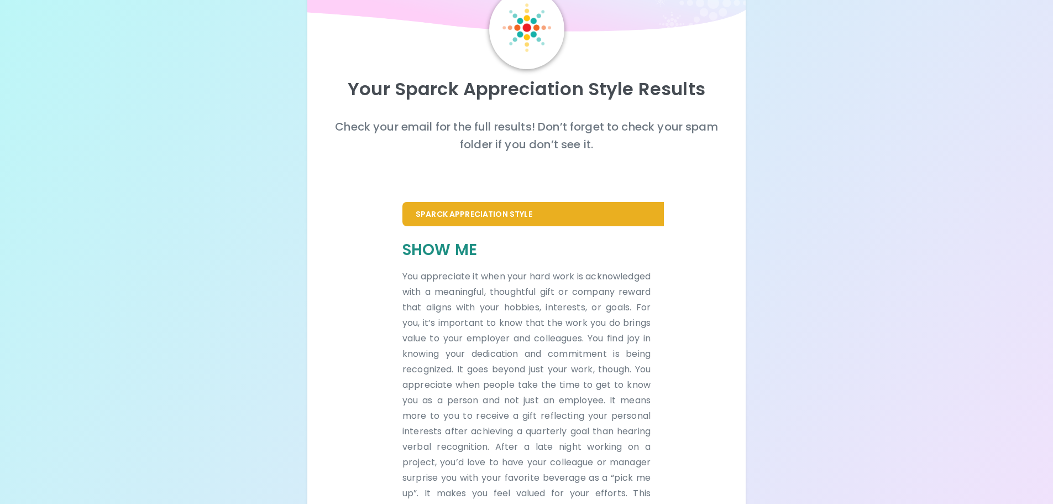
scroll to position [0, 0]
